Goal: Navigation & Orientation: Find specific page/section

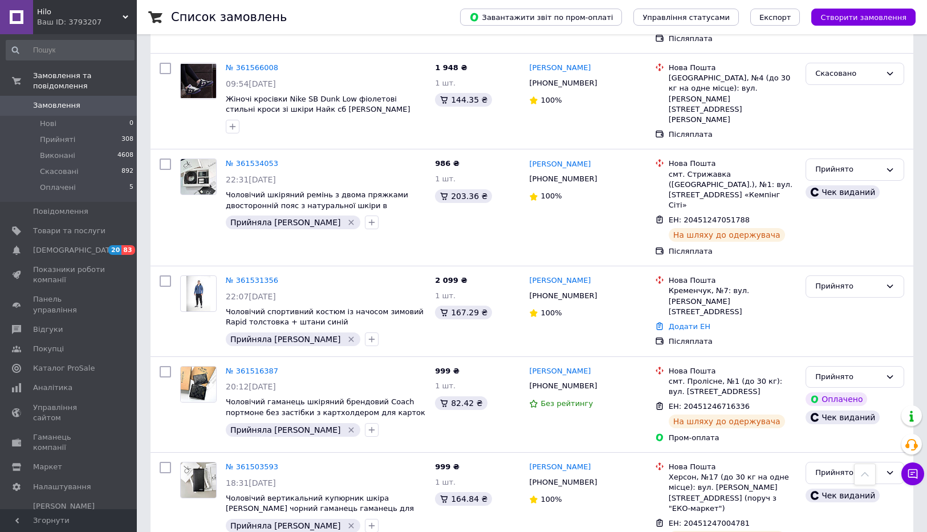
scroll to position [134, 0]
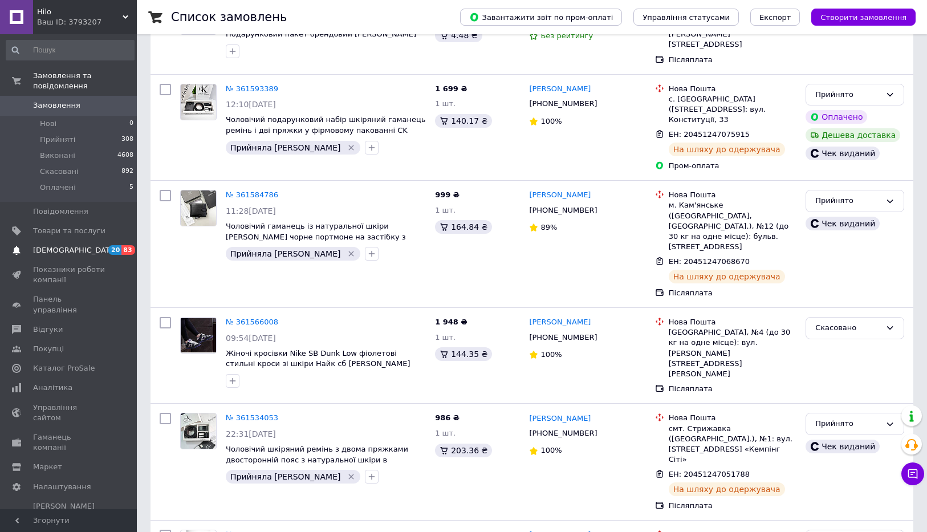
click at [99, 252] on span "[DEMOGRAPHIC_DATA]" at bounding box center [69, 250] width 72 height 10
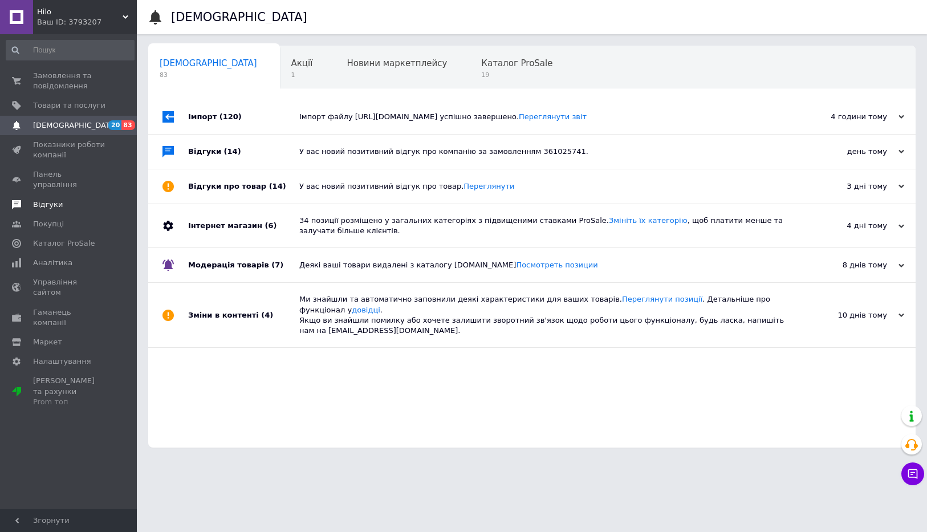
click at [71, 195] on link "Відгуки" at bounding box center [70, 204] width 140 height 19
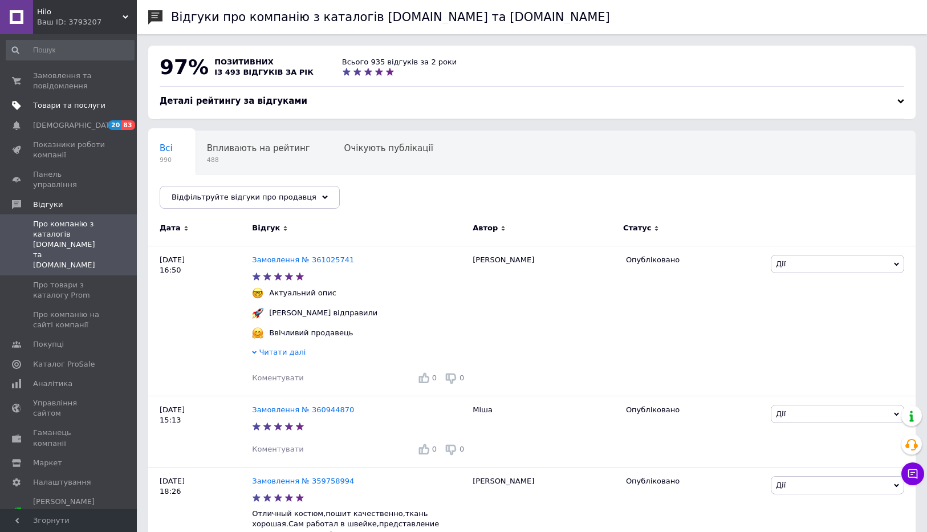
click at [92, 108] on span "Товари та послуги" at bounding box center [69, 105] width 72 height 10
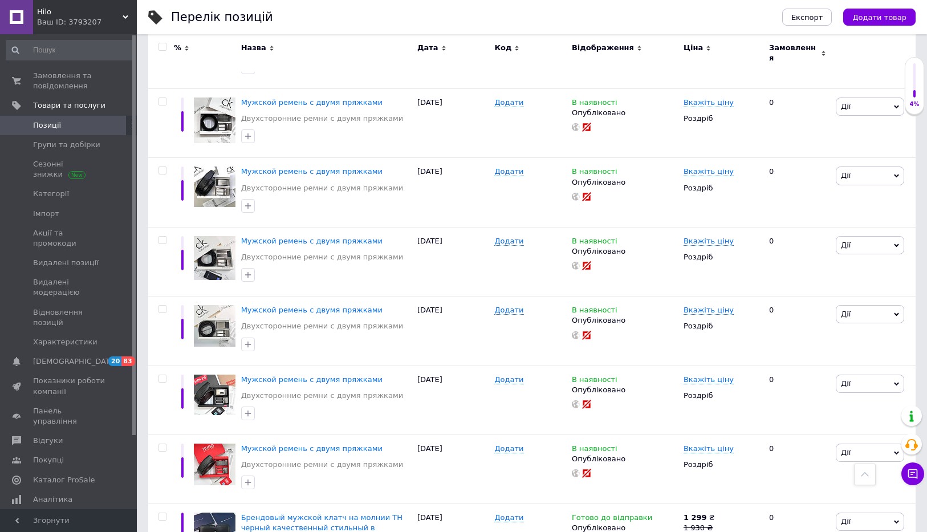
scroll to position [2148, 0]
